Goal: Transaction & Acquisition: Purchase product/service

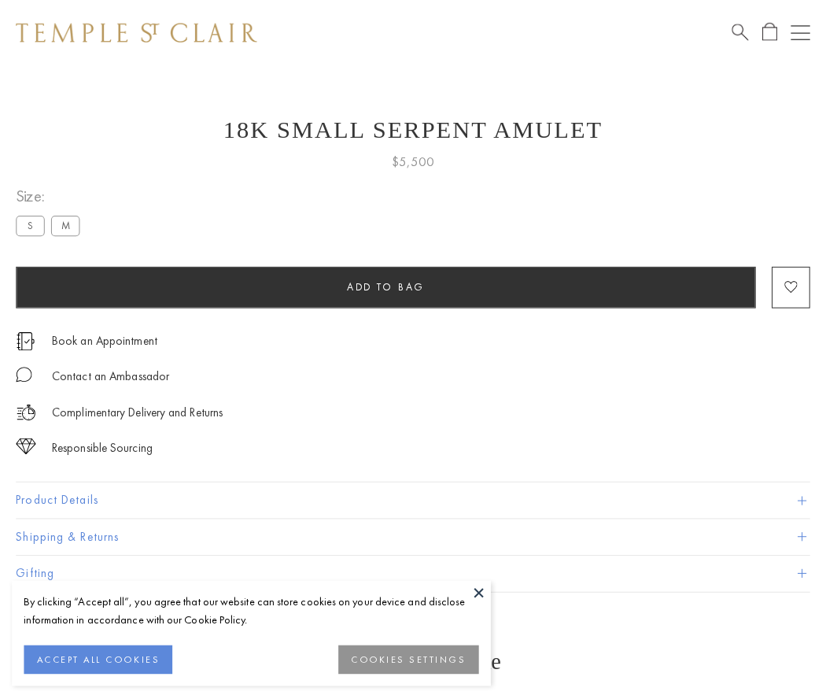
scroll to position [15, 0]
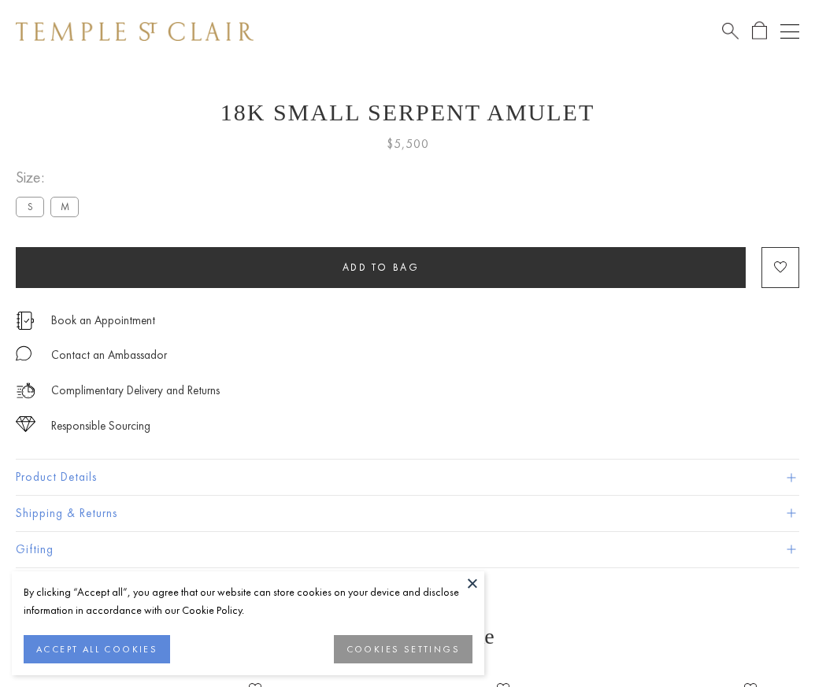
click at [380, 267] on span "Add to bag" at bounding box center [380, 267] width 77 height 13
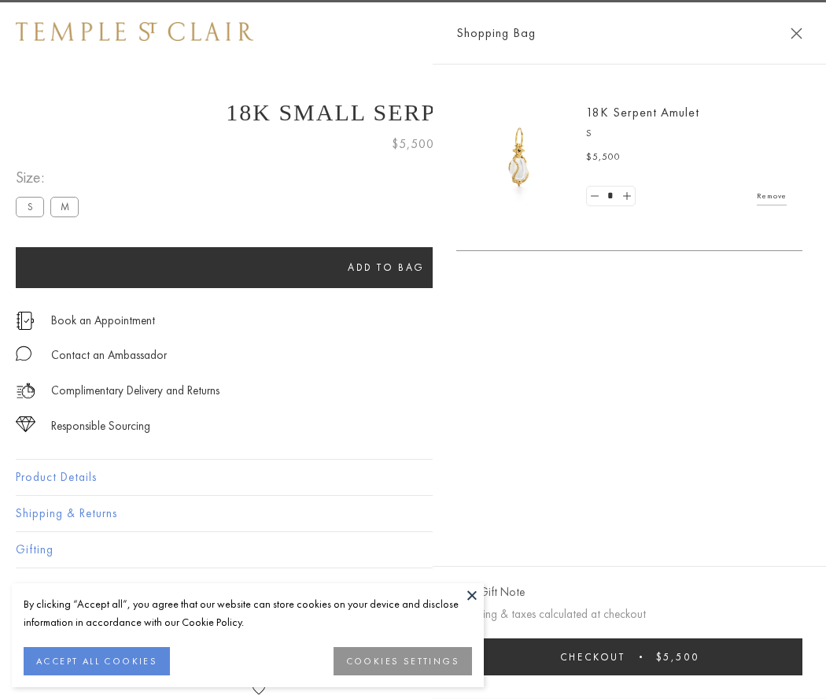
click at [630, 656] on button "Checkout $5,500" at bounding box center [629, 656] width 346 height 37
